Goal: Find specific page/section: Find specific page/section

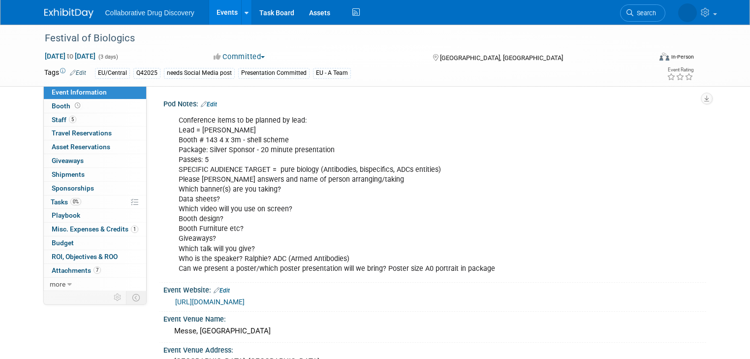
click at [649, 15] on span "Search" at bounding box center [644, 12] width 23 height 7
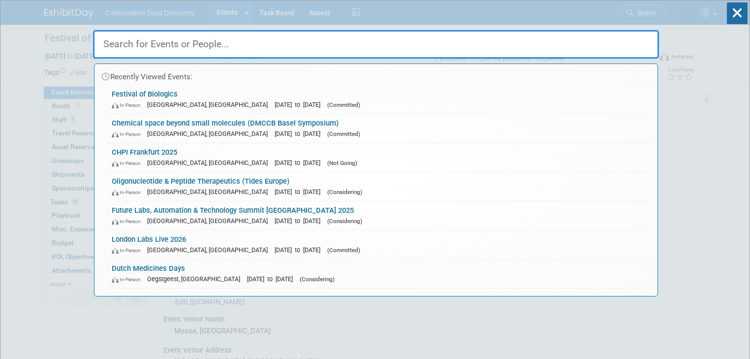
click at [369, 49] on input "text" at bounding box center [376, 44] width 566 height 29
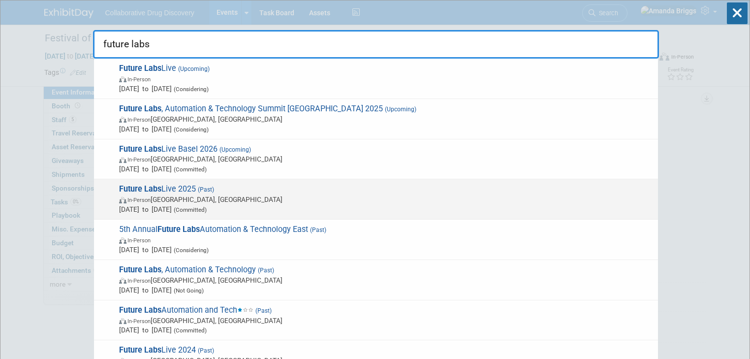
type input "future labs"
click at [176, 190] on span "Future Labs Live 2025 (Past) In-Person [GEOGRAPHIC_DATA], [GEOGRAPHIC_DATA] [DA…" at bounding box center [384, 199] width 537 height 30
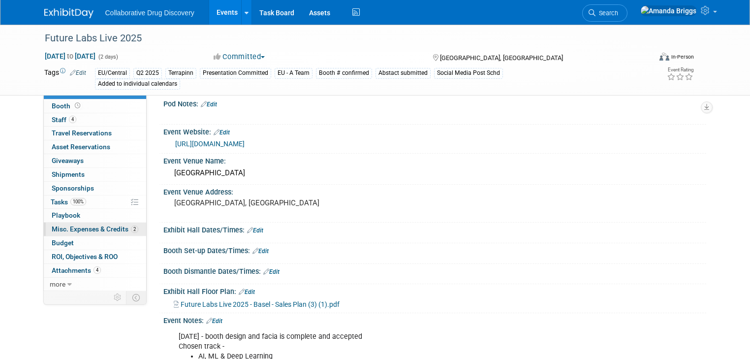
click at [75, 232] on span "Misc. Expenses & Credits 2" at bounding box center [95, 229] width 87 height 8
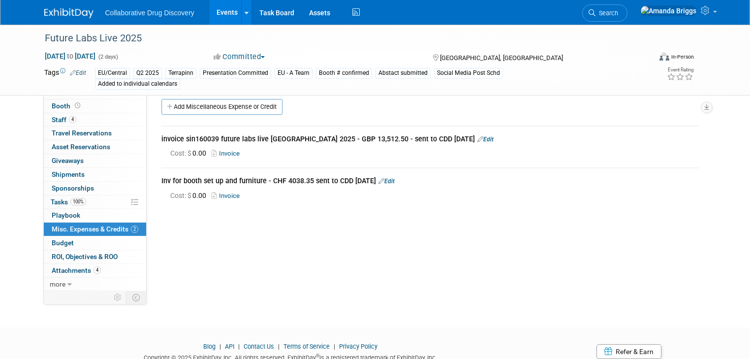
click at [220, 197] on link "Invoice" at bounding box center [228, 195] width 32 height 7
